Goal: Transaction & Acquisition: Purchase product/service

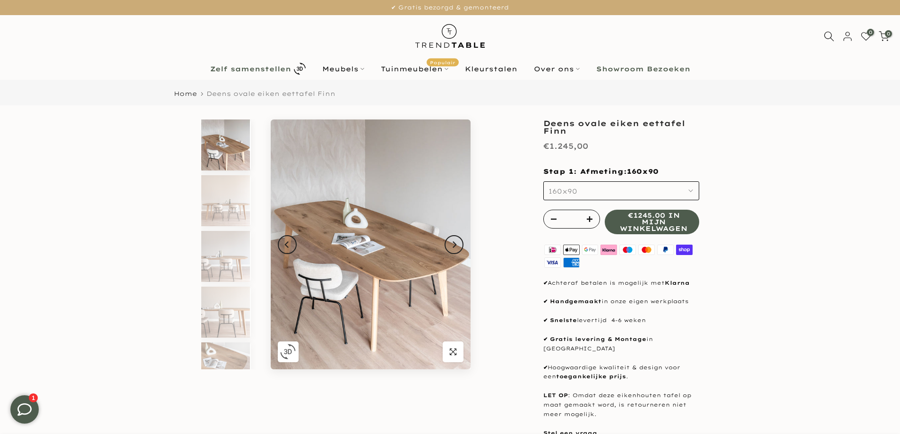
click at [266, 69] on b "Zelf samenstellen" at bounding box center [250, 69] width 81 height 7
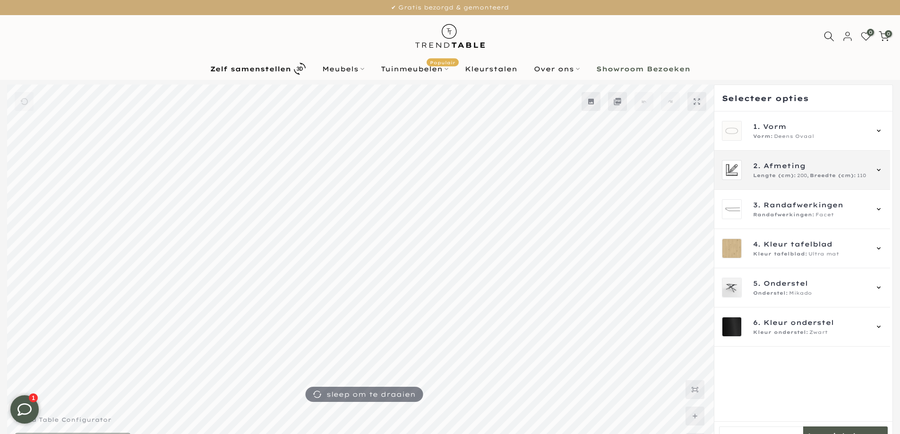
click at [794, 174] on span "Lengte (cm):" at bounding box center [774, 176] width 43 height 8
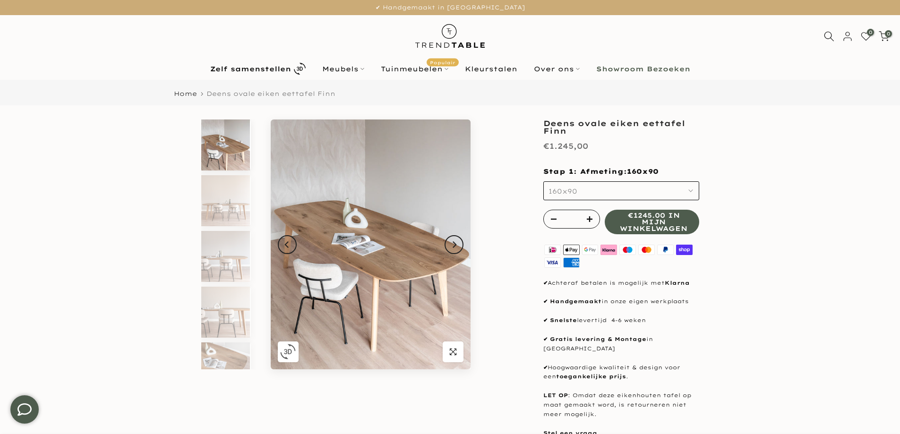
click at [692, 190] on use "button" at bounding box center [691, 191] width 4 height 2
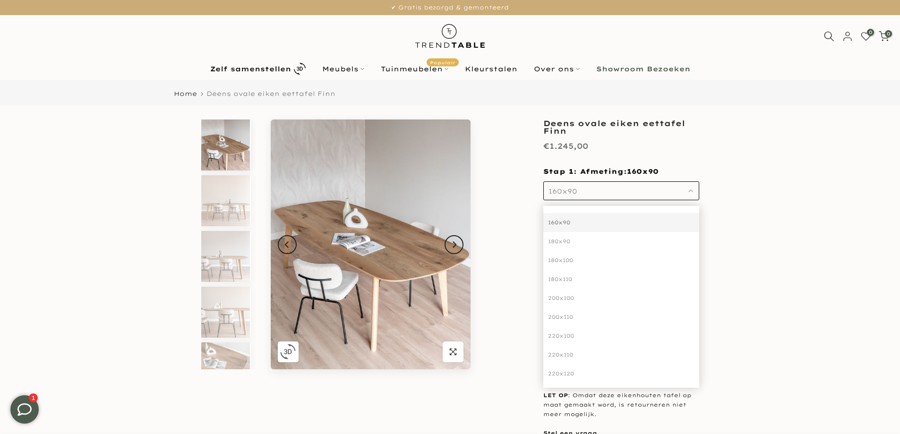
click at [555, 220] on div "160x90" at bounding box center [621, 222] width 156 height 19
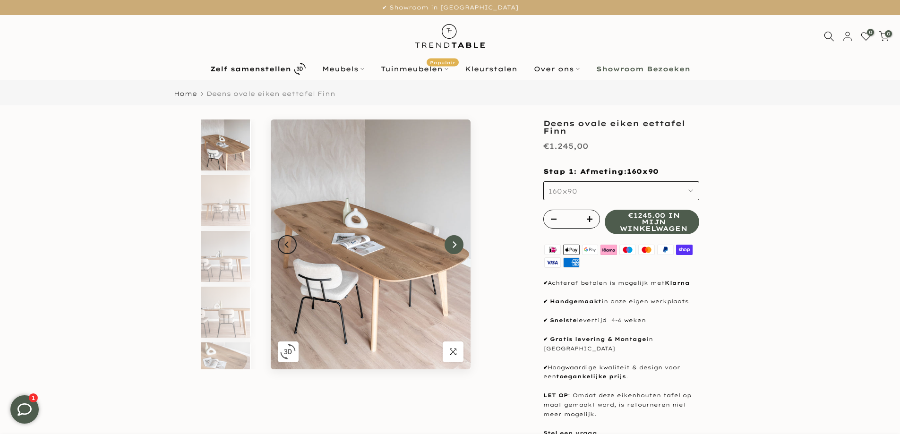
click at [456, 248] on icon "Next" at bounding box center [454, 245] width 7 height 8
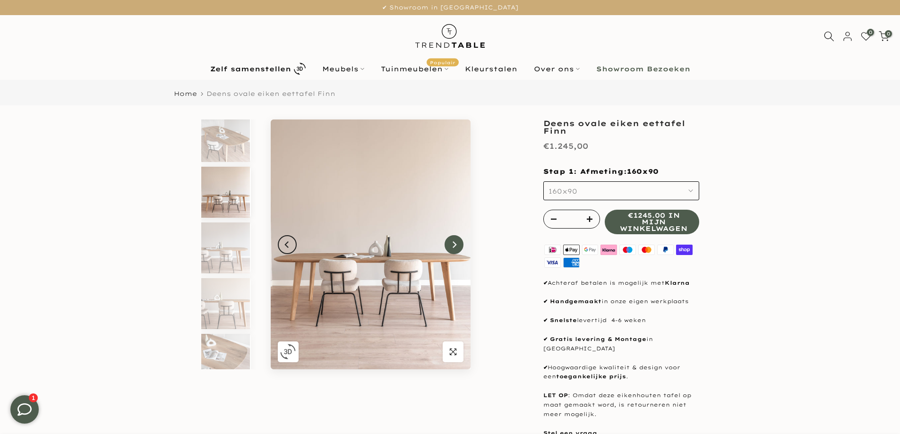
click at [456, 246] on icon "Next" at bounding box center [454, 245] width 7 height 8
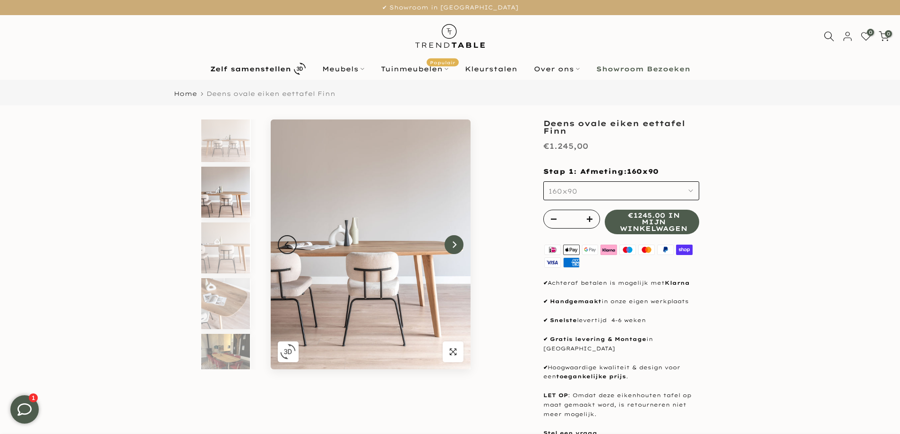
click at [456, 246] on icon "Next" at bounding box center [454, 245] width 7 height 8
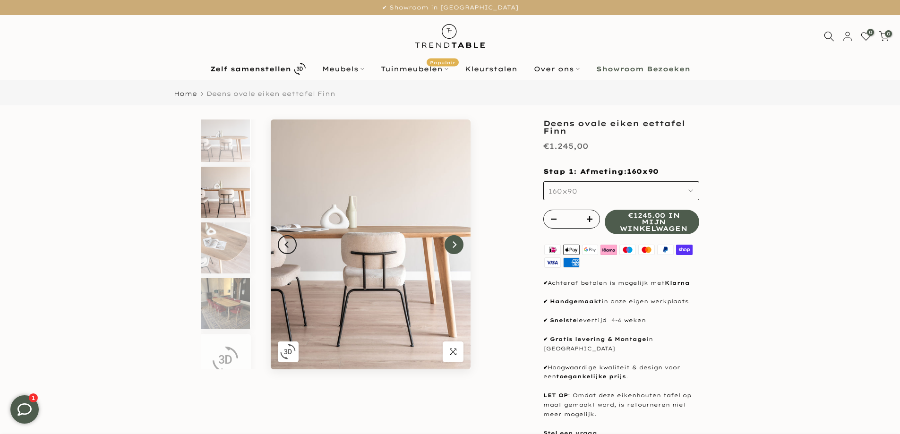
click at [456, 246] on icon "Next" at bounding box center [454, 245] width 7 height 8
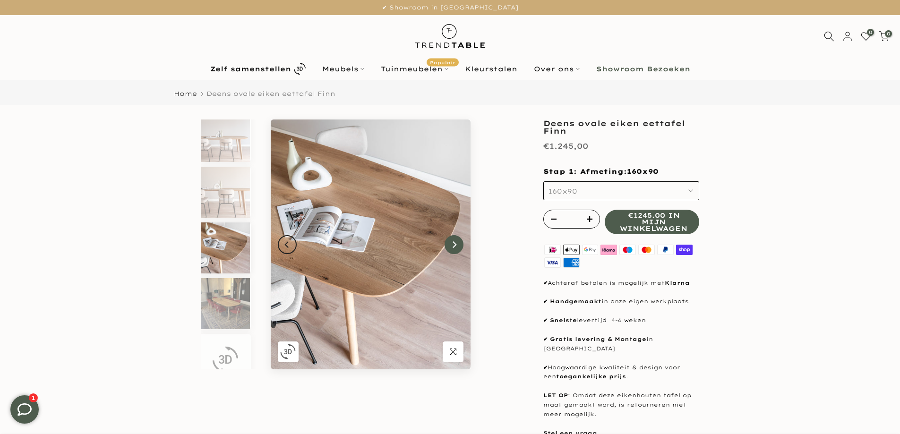
scroll to position [136, 0]
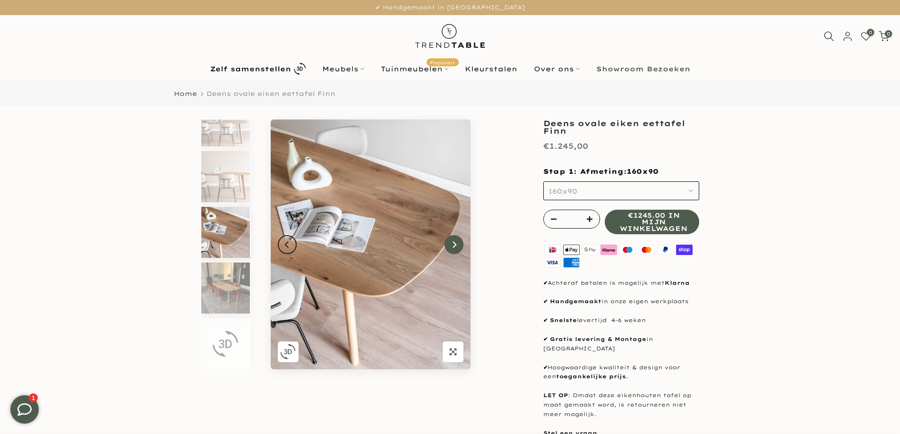
click at [456, 246] on icon "Next" at bounding box center [454, 245] width 7 height 8
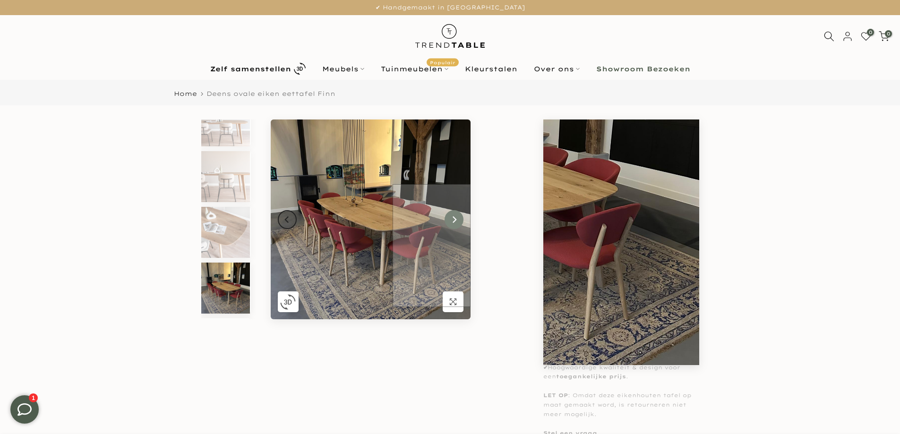
scroll to position [186, 0]
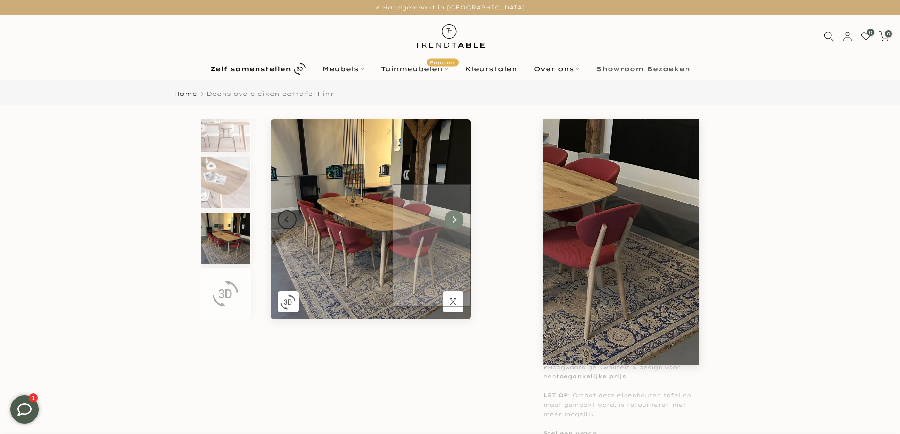
click at [456, 246] on img at bounding box center [371, 220] width 200 height 200
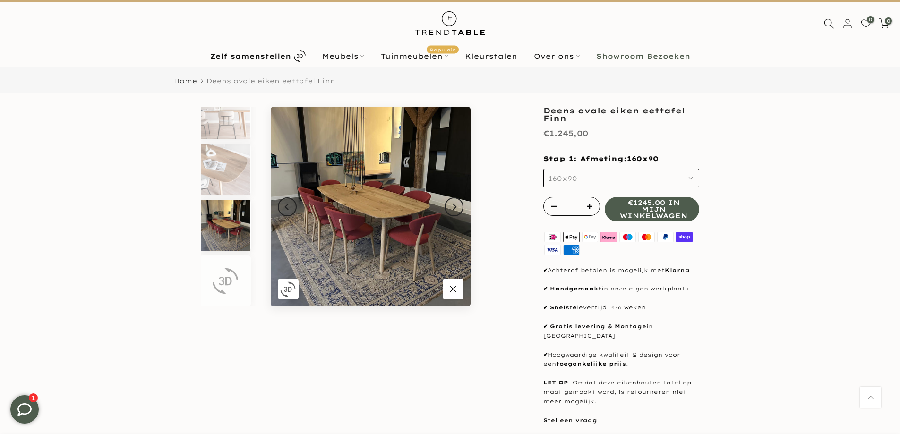
scroll to position [0, 0]
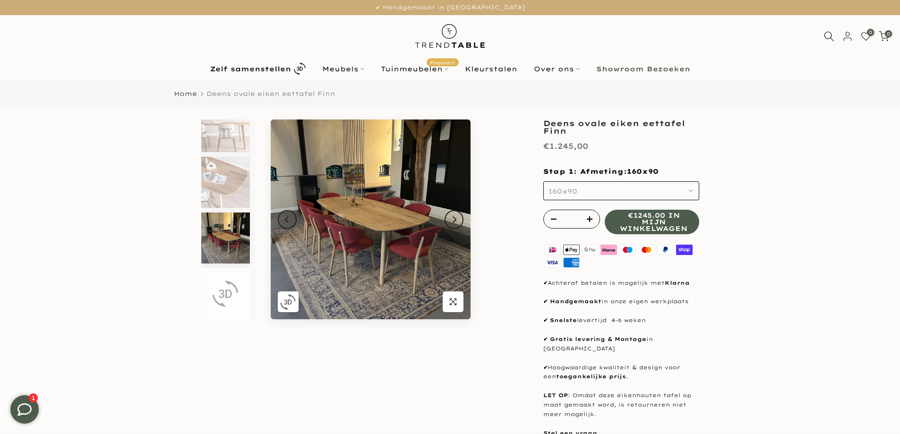
click at [691, 190] on icon "button" at bounding box center [690, 190] width 5 height 5
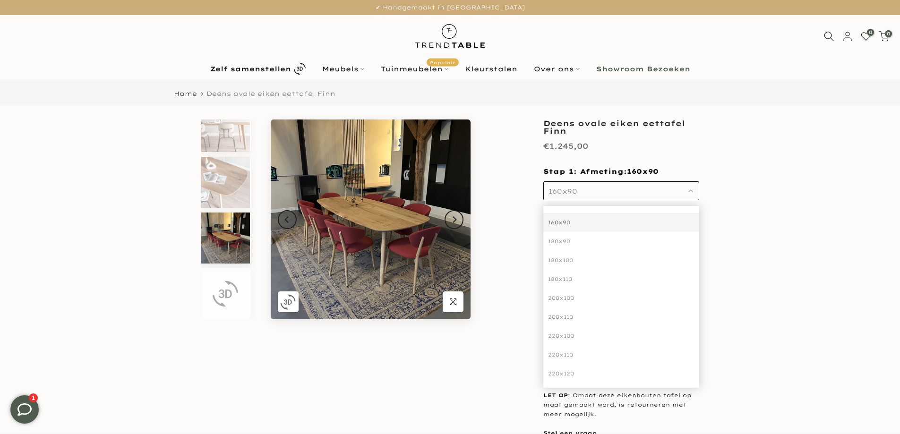
click at [691, 190] on use "button" at bounding box center [691, 191] width 4 height 2
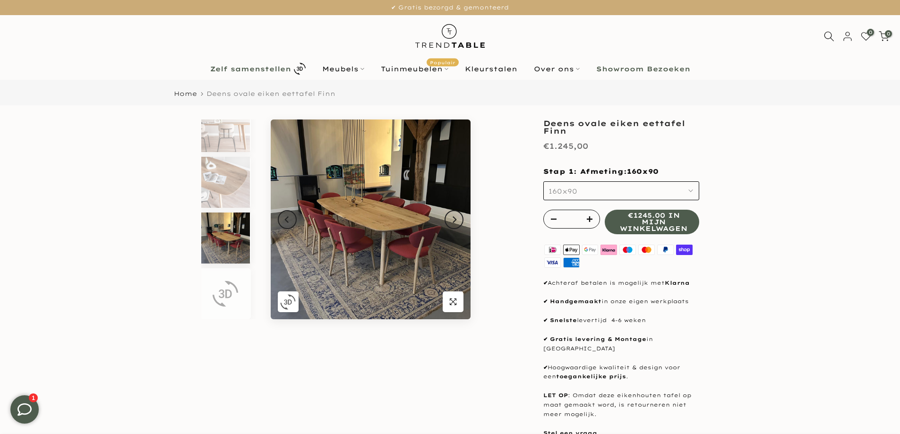
click at [274, 67] on b "Zelf samenstellen" at bounding box center [250, 69] width 81 height 7
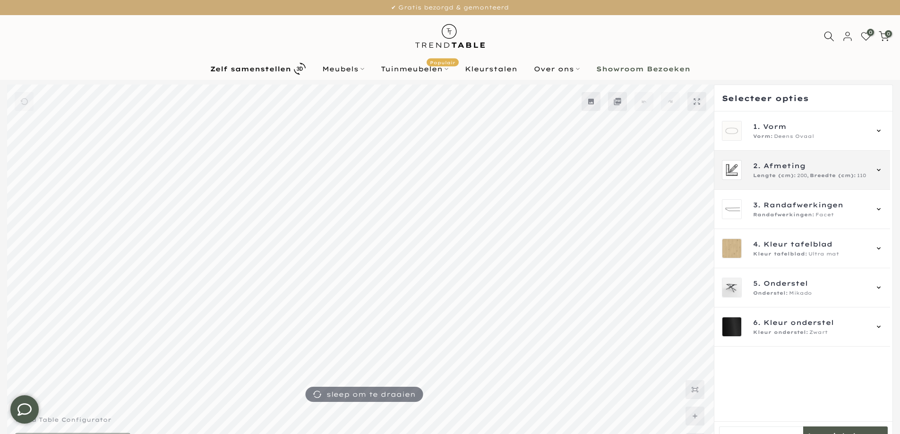
click at [733, 172] on img at bounding box center [731, 170] width 19 height 19
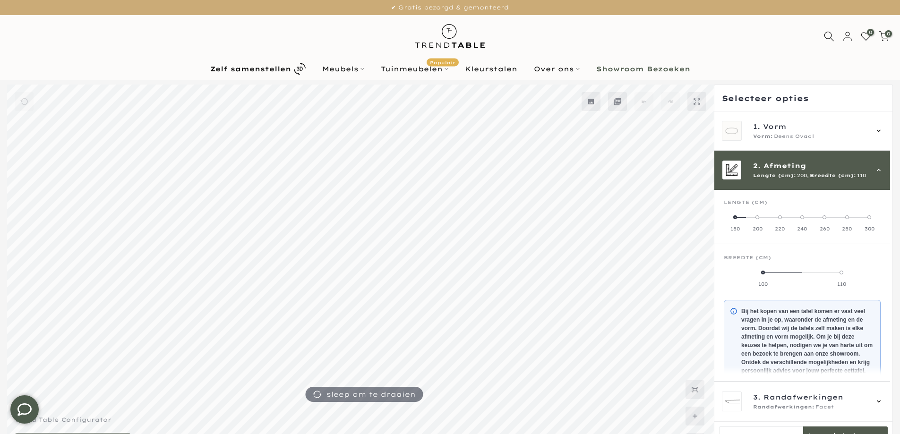
scroll to position [39, 0]
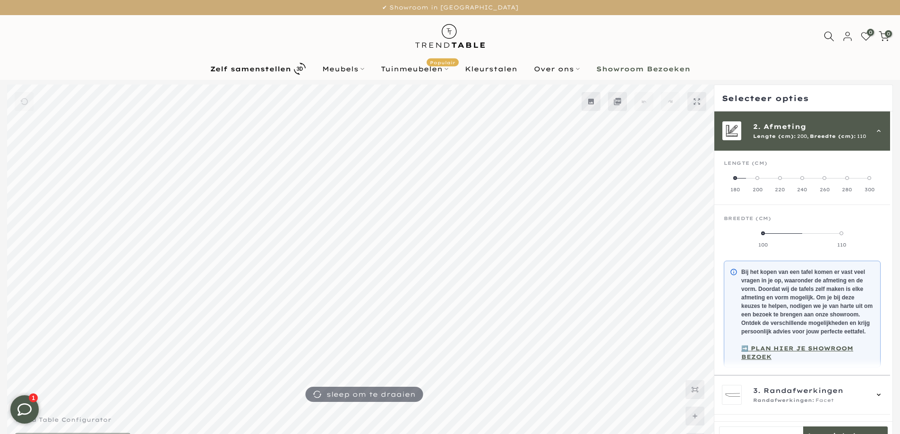
drag, startPoint x: 759, startPoint y: 177, endPoint x: 730, endPoint y: 178, distance: 28.3
click at [730, 178] on mmq-radio-scale at bounding box center [802, 183] width 157 height 19
click at [734, 178] on span at bounding box center [735, 178] width 4 height 4
